Goal: Information Seeking & Learning: Learn about a topic

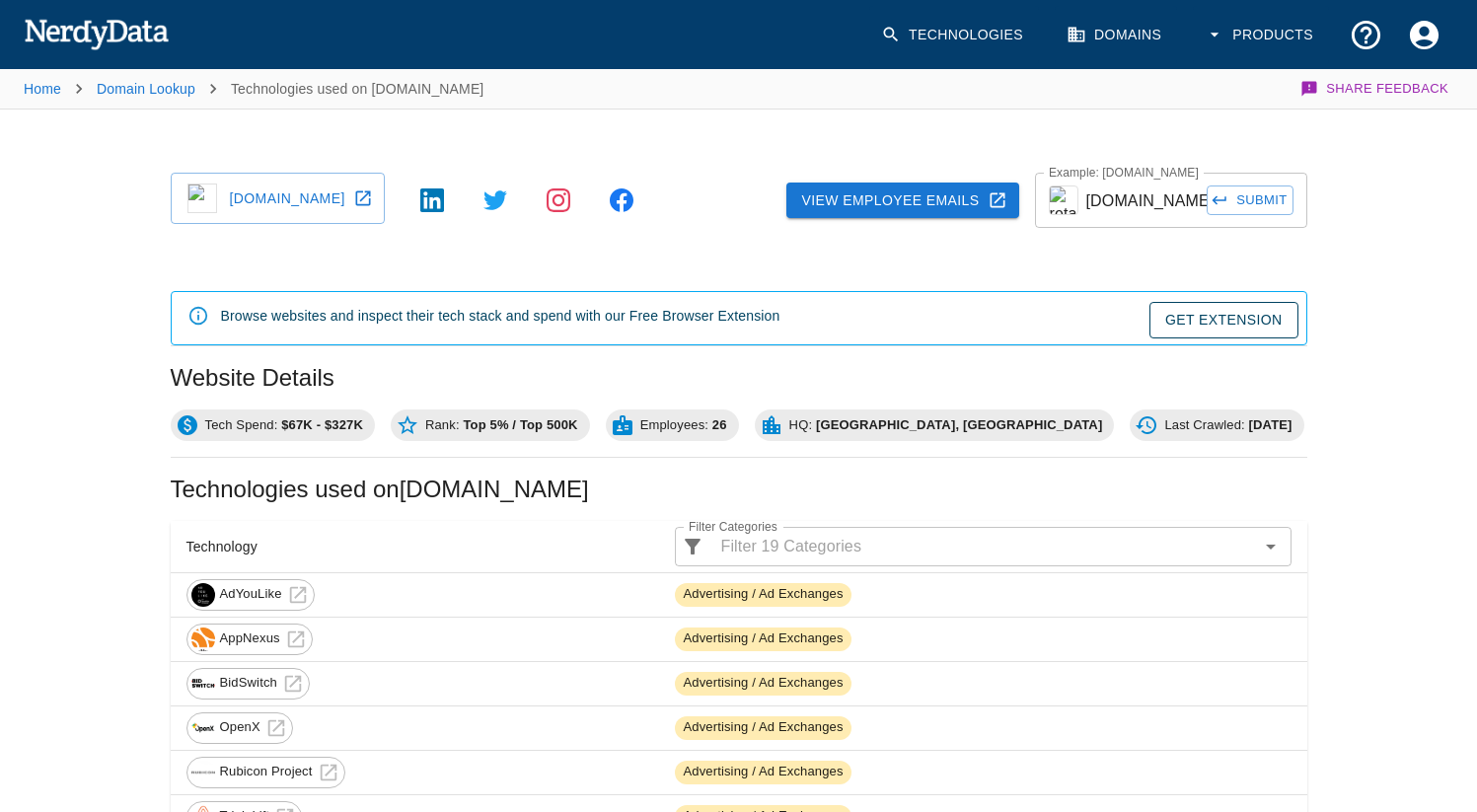
click at [1145, 197] on input "[DOMAIN_NAME]" at bounding box center [1147, 201] width 121 height 56
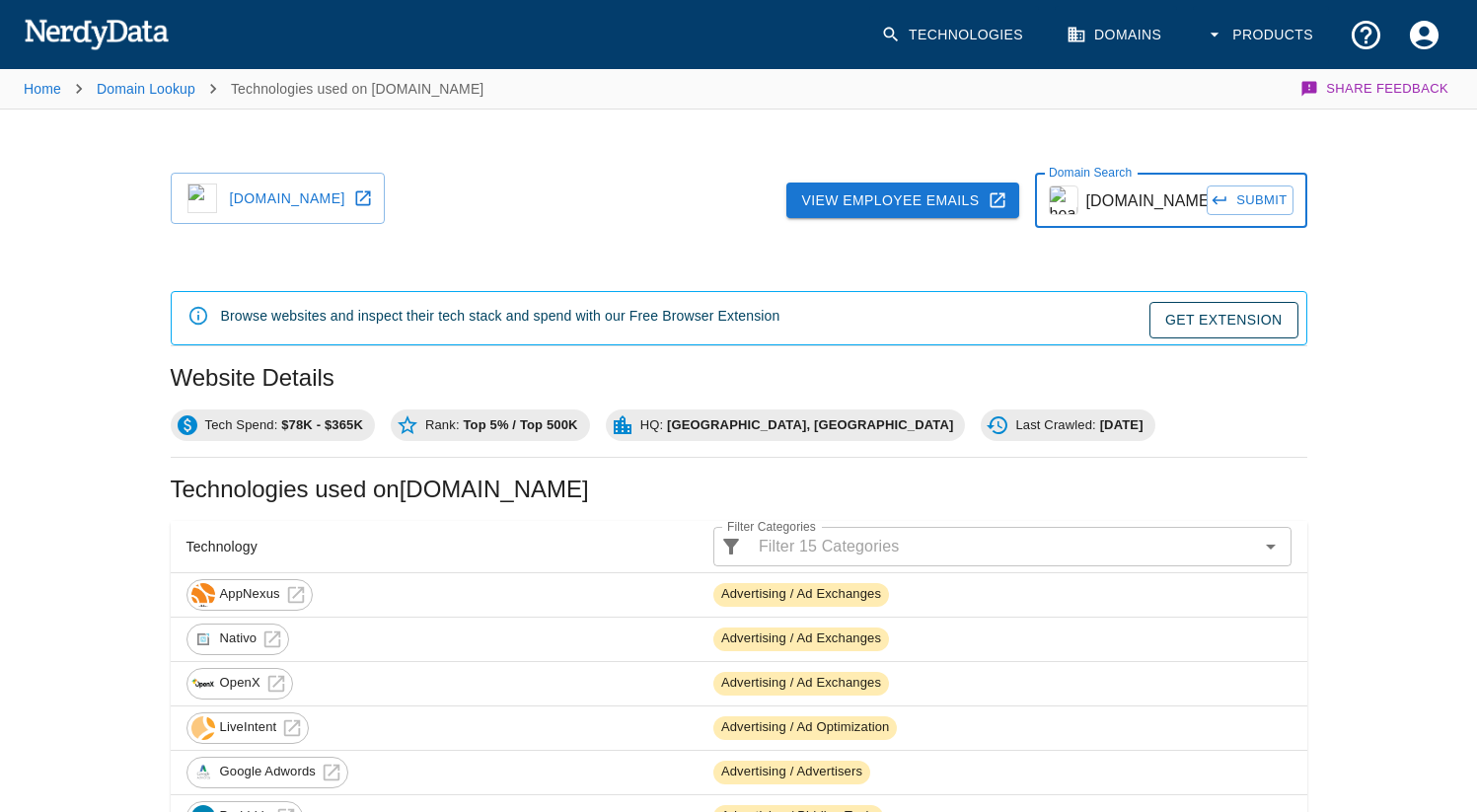
click at [1114, 204] on input "[DOMAIN_NAME]" at bounding box center [1147, 201] width 121 height 56
click at [1207, 186] on button "Submit" at bounding box center [1249, 201] width 85 height 31
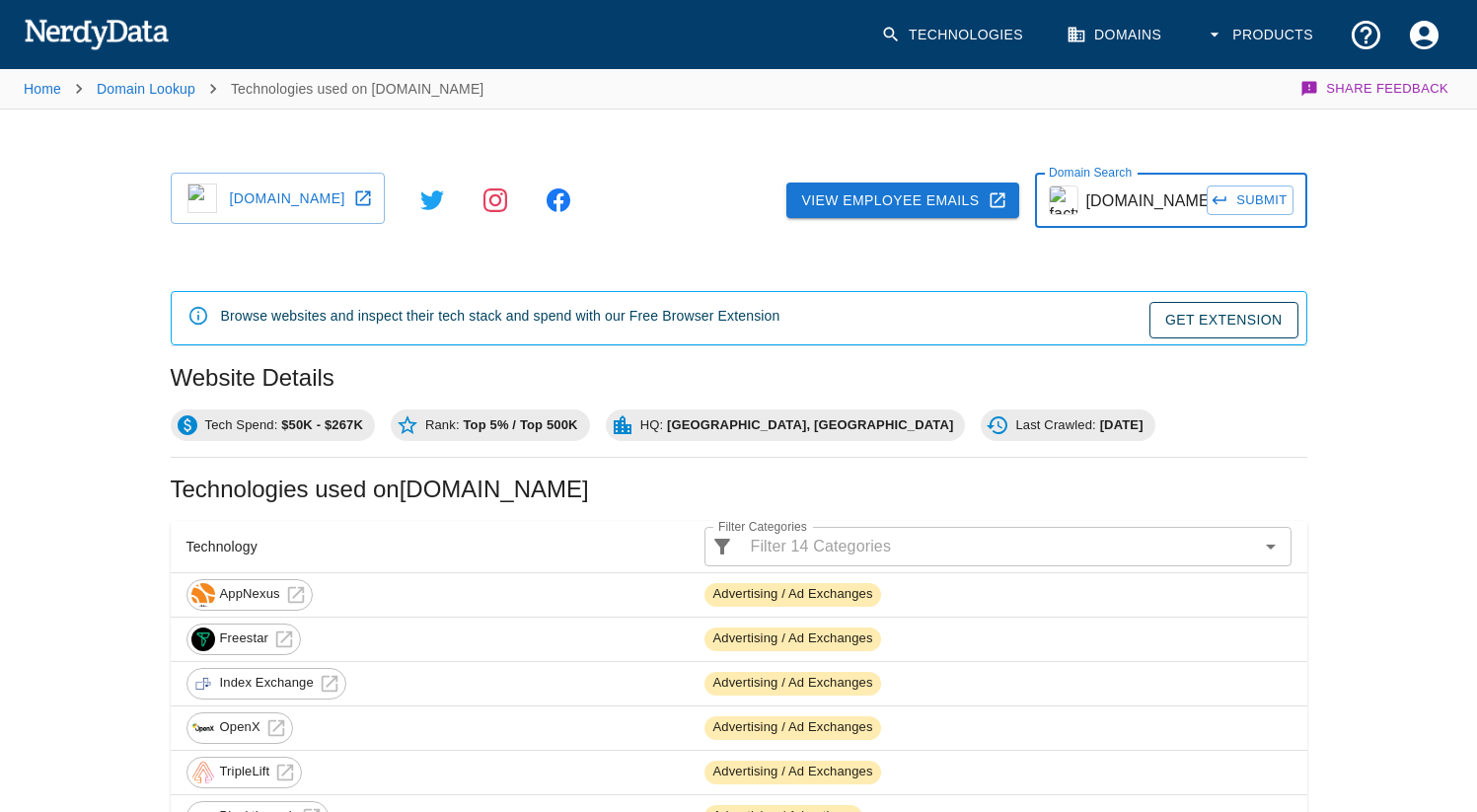
click at [1130, 187] on input "[DOMAIN_NAME]" at bounding box center [1147, 201] width 121 height 56
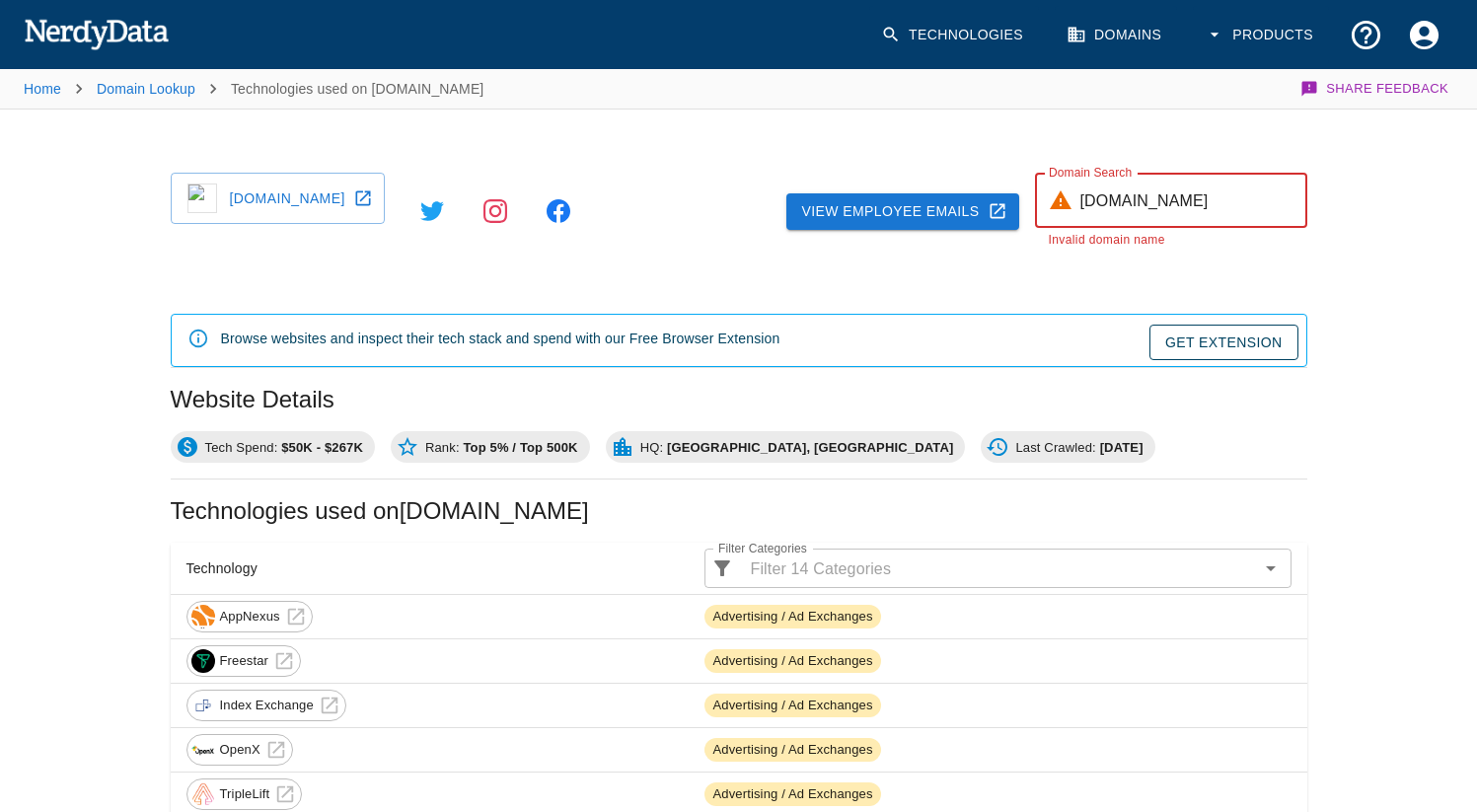
scroll to position [0, 30]
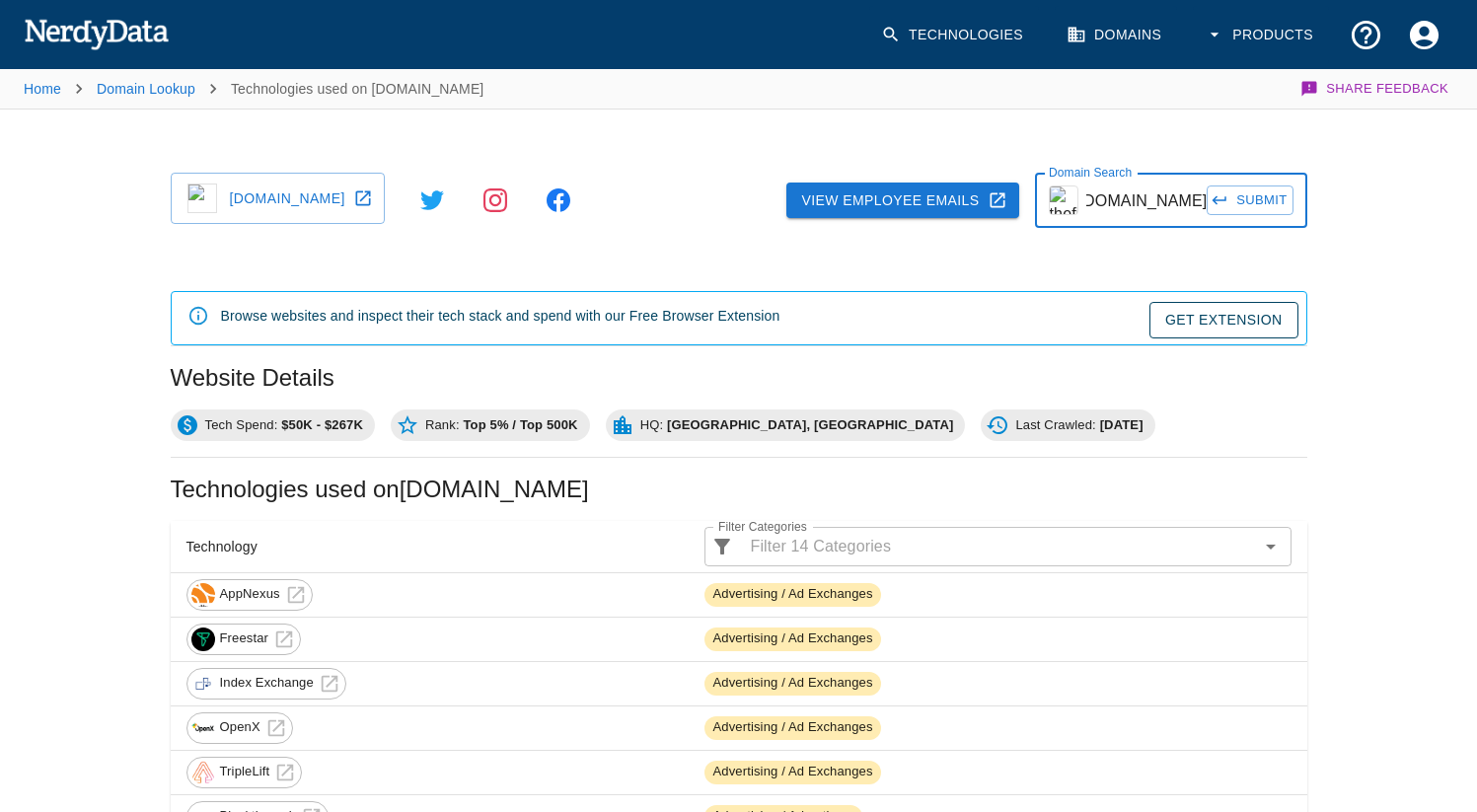
click at [1239, 198] on button "Submit" at bounding box center [1249, 201] width 85 height 31
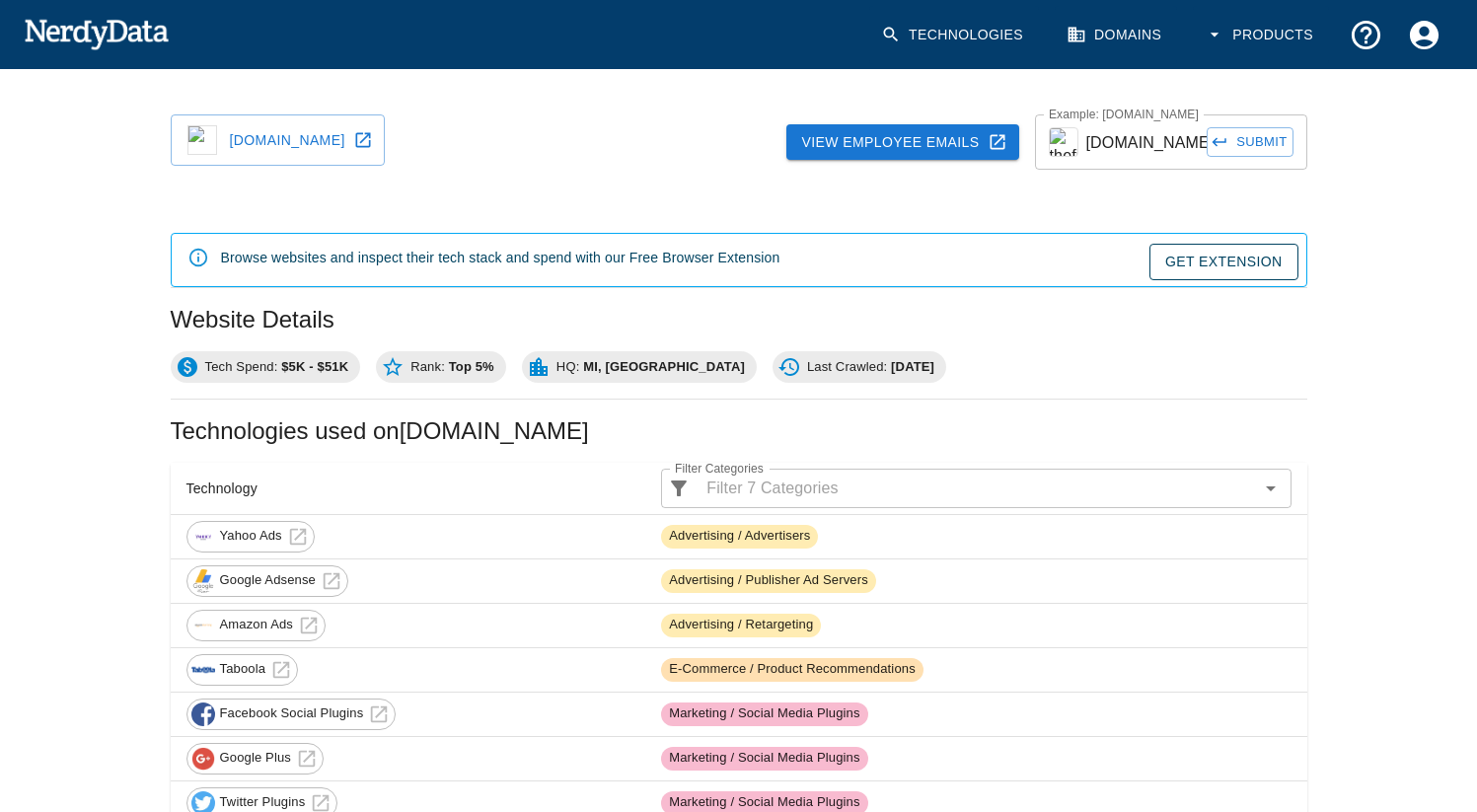
scroll to position [60, 0]
click at [1168, 158] on input "[DOMAIN_NAME]" at bounding box center [1147, 141] width 121 height 56
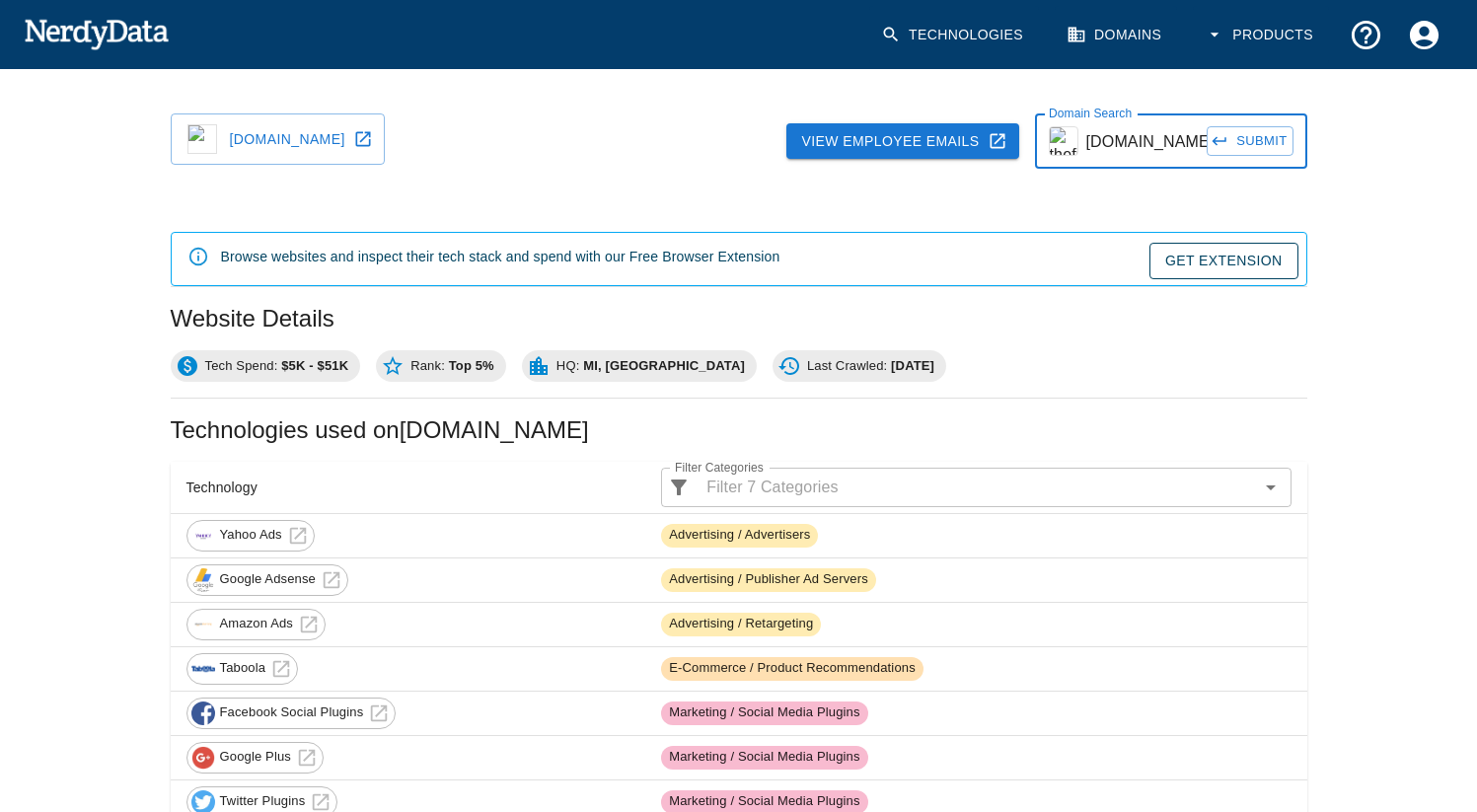
click at [1168, 158] on input "[DOMAIN_NAME]" at bounding box center [1147, 141] width 121 height 56
type input "[DOMAIN_NAME]"
click at [1246, 134] on button "Submit" at bounding box center [1249, 141] width 85 height 31
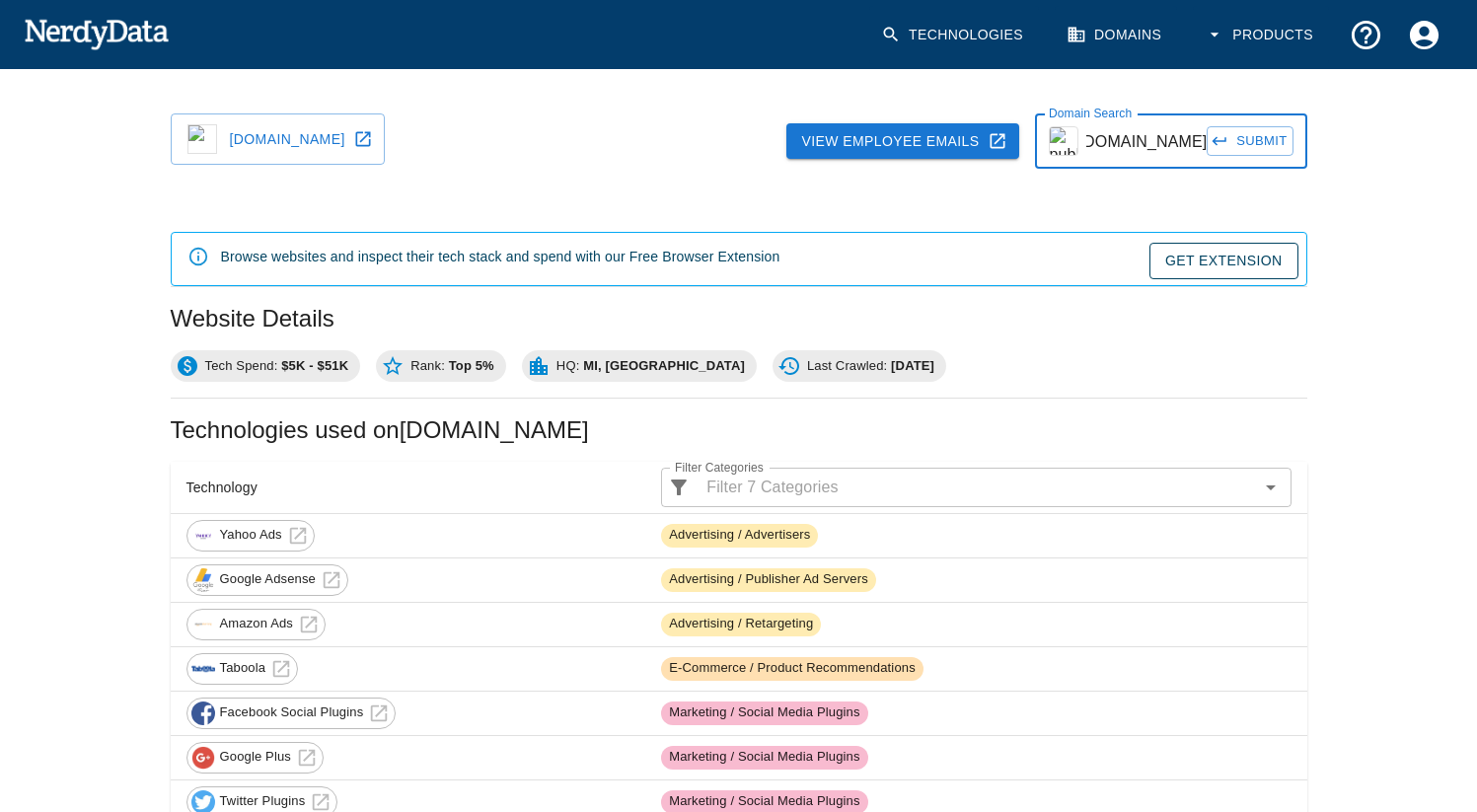
scroll to position [0, 0]
